Goal: Task Accomplishment & Management: Use online tool/utility

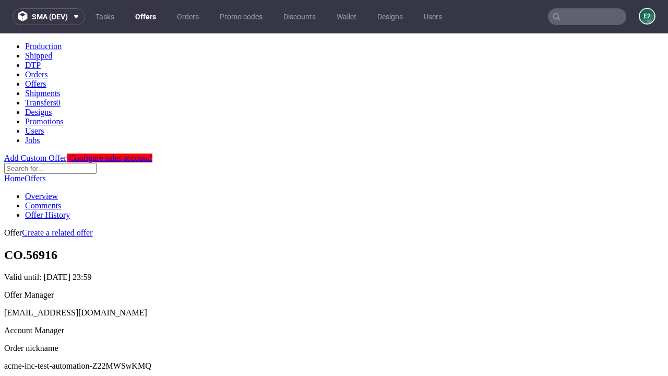
scroll to position [103, 0]
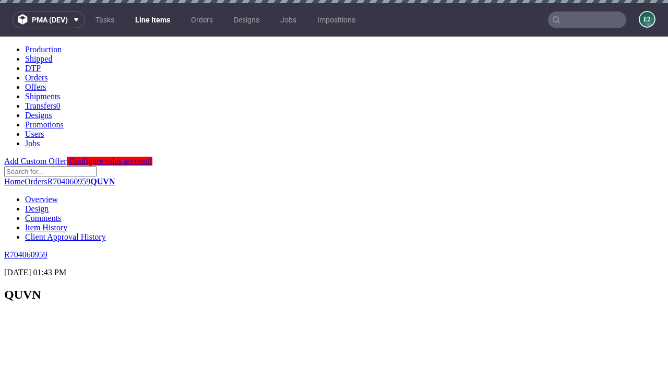
scroll to position [1465, 0]
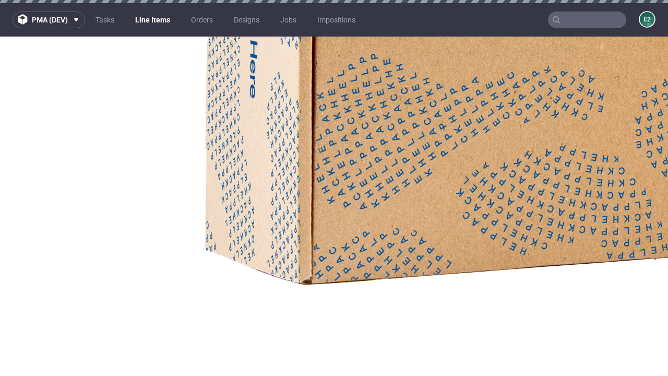
select select "accepted"
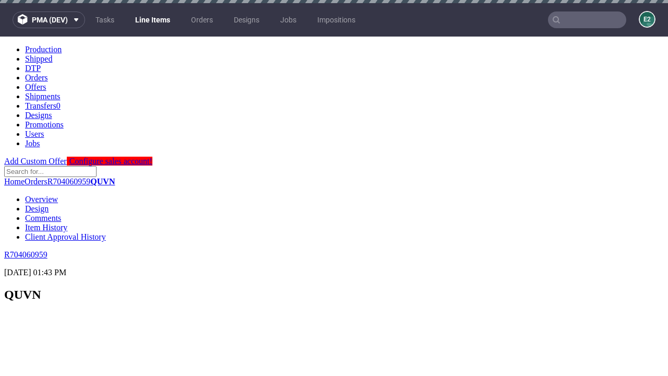
select select "received"
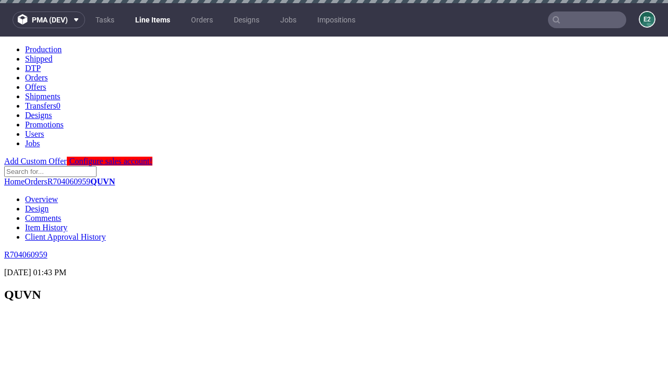
scroll to position [787, 0]
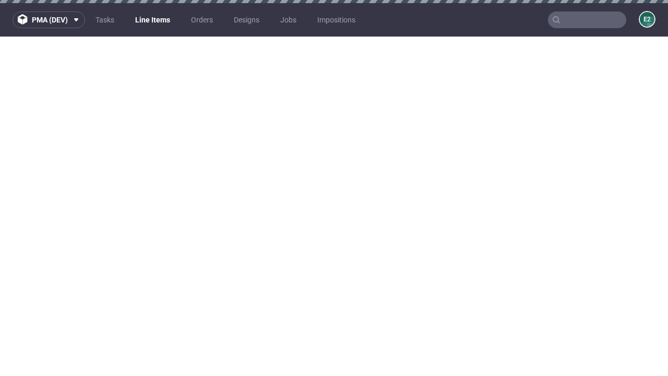
select select "accepted_dtp_issue_reprint"
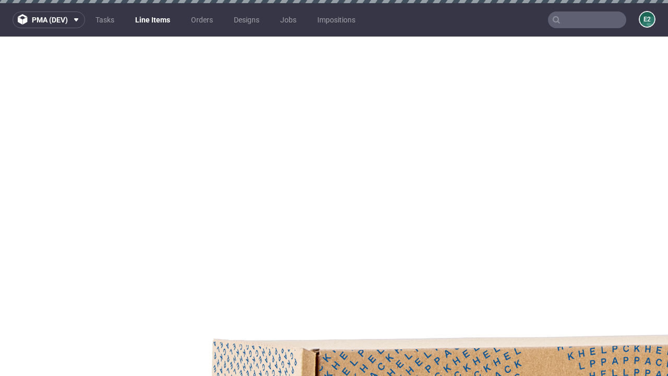
scroll to position [1695, 0]
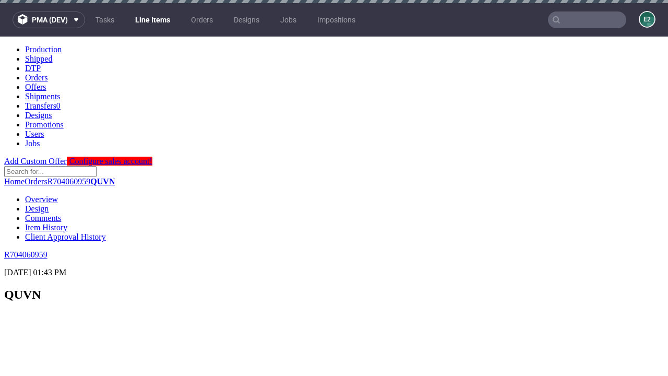
scroll to position [0, 0]
